Goal: Transaction & Acquisition: Purchase product/service

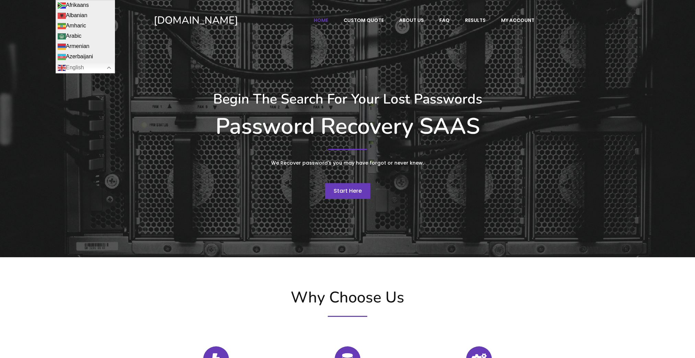
click at [348, 187] on span "Start Here" at bounding box center [348, 191] width 28 height 8
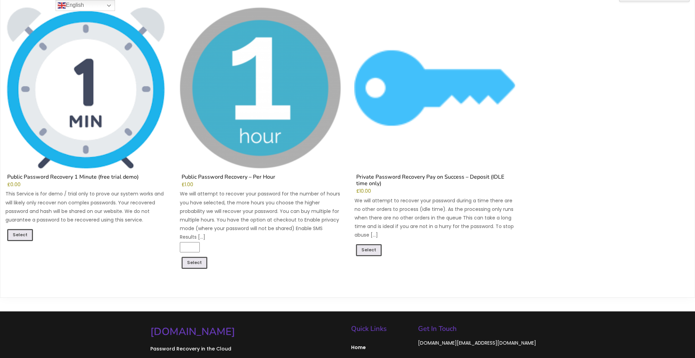
scroll to position [103, 0]
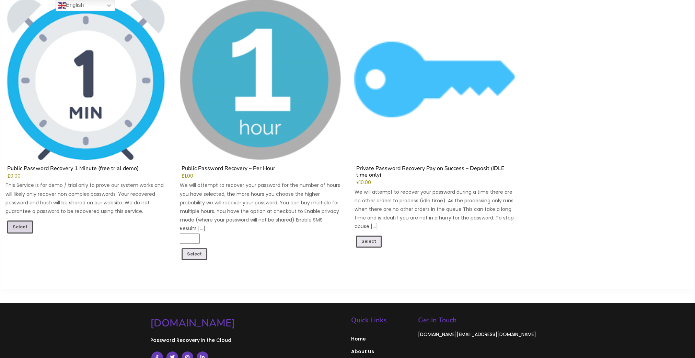
click at [26, 226] on link "Select" at bounding box center [20, 227] width 26 height 13
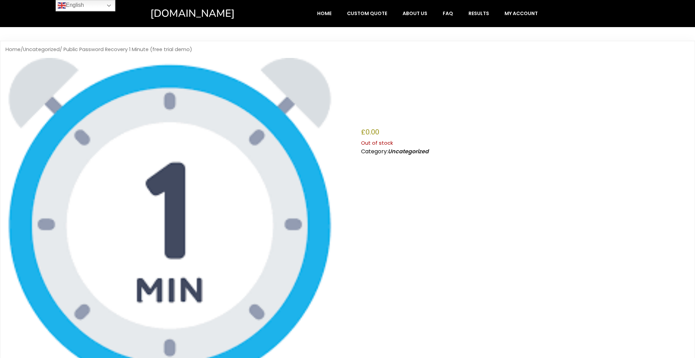
click at [183, 50] on nav "Home / Uncategorized / Public Password Recovery 1 Minute (free trial demo)" at bounding box center [347, 49] width 684 height 7
